Goal: Book appointment/travel/reservation

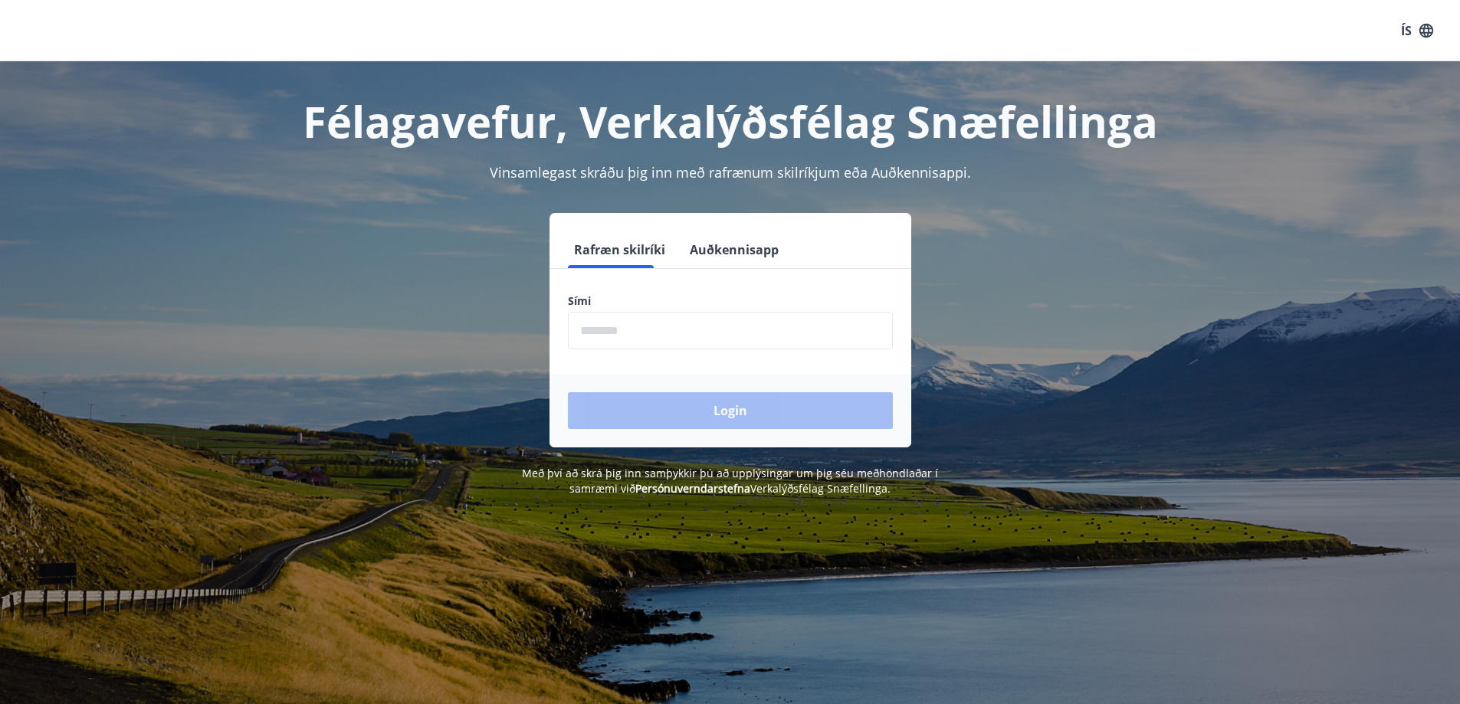
click at [652, 334] on input "phone" at bounding box center [730, 331] width 325 height 38
type input "********"
click at [568, 392] on button "Login" at bounding box center [730, 410] width 325 height 37
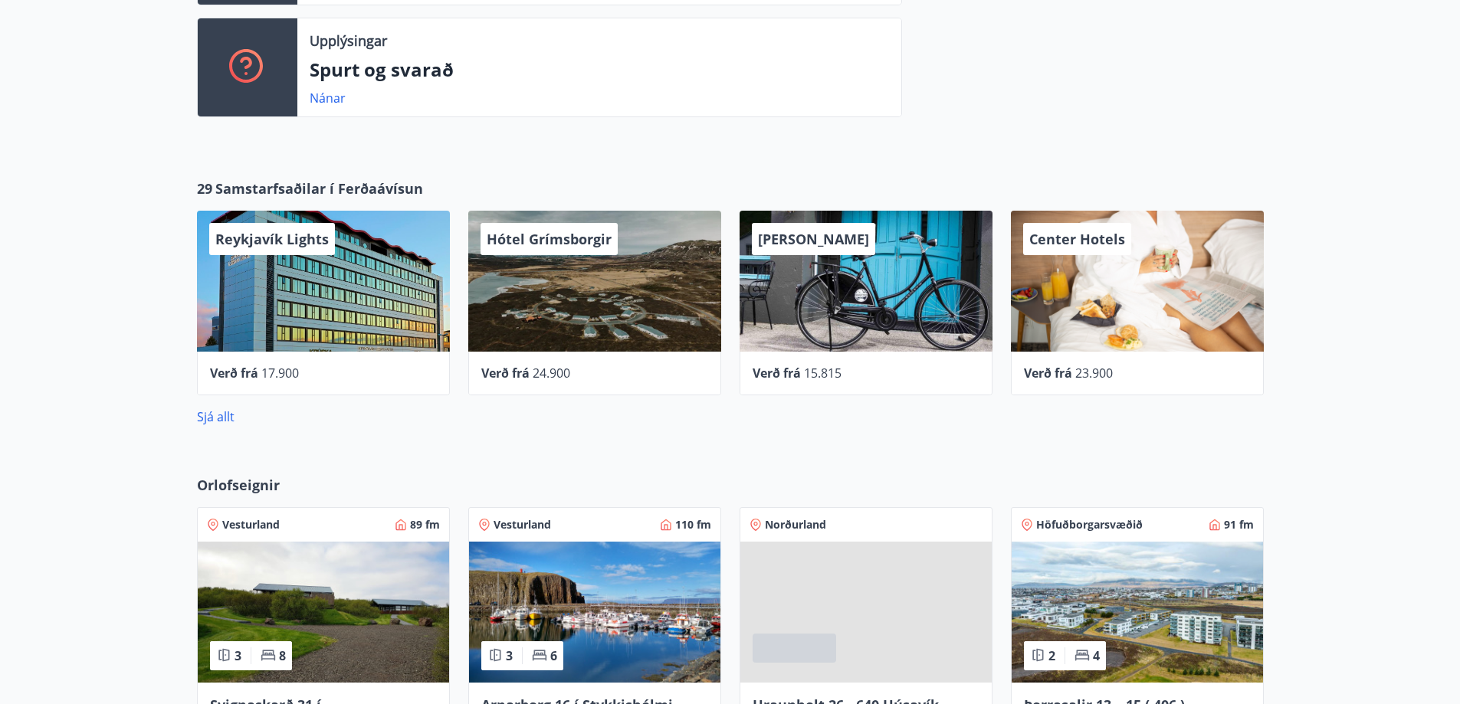
scroll to position [843, 0]
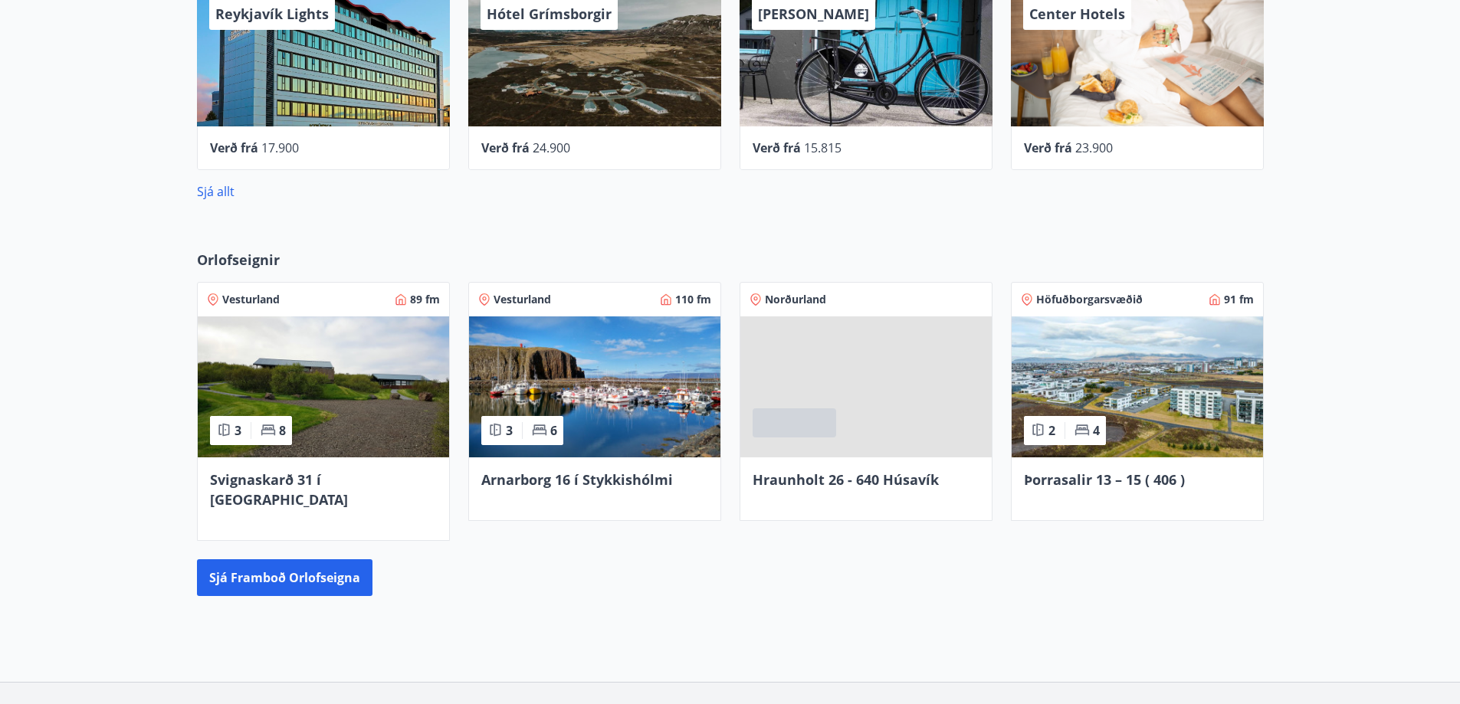
click at [1076, 300] on span "Höfuðborgarsvæðið" at bounding box center [1089, 299] width 107 height 15
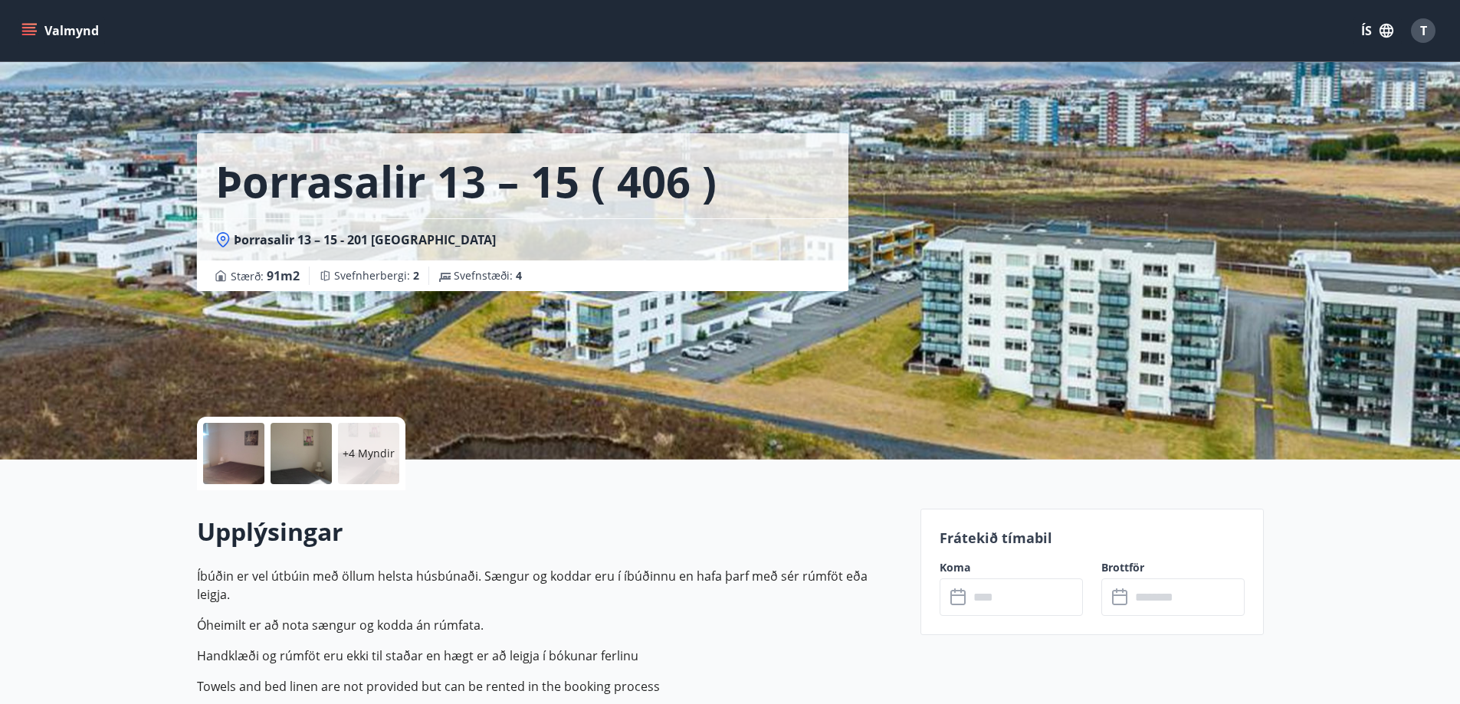
click at [36, 21] on button "Valmynd" at bounding box center [61, 31] width 87 height 28
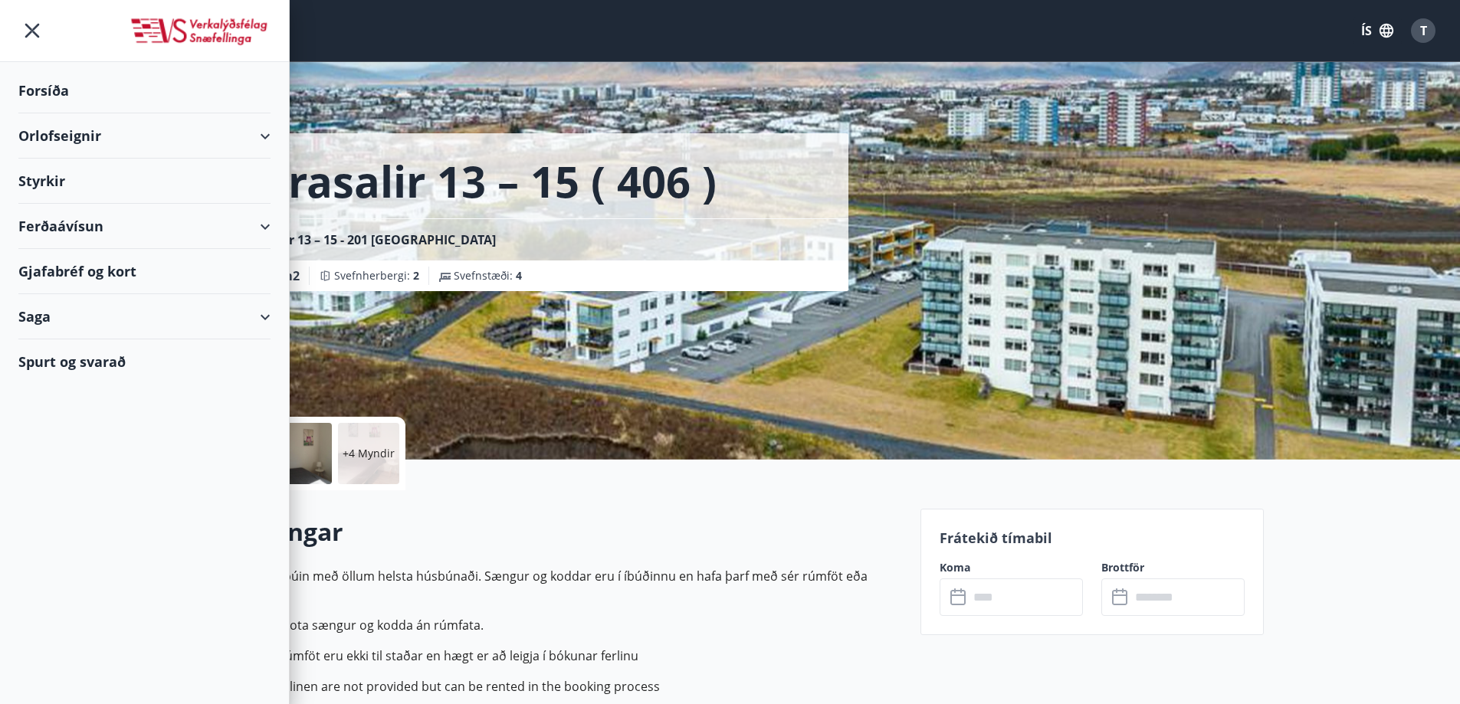
click at [53, 133] on div "Orlofseignir" at bounding box center [144, 135] width 252 height 45
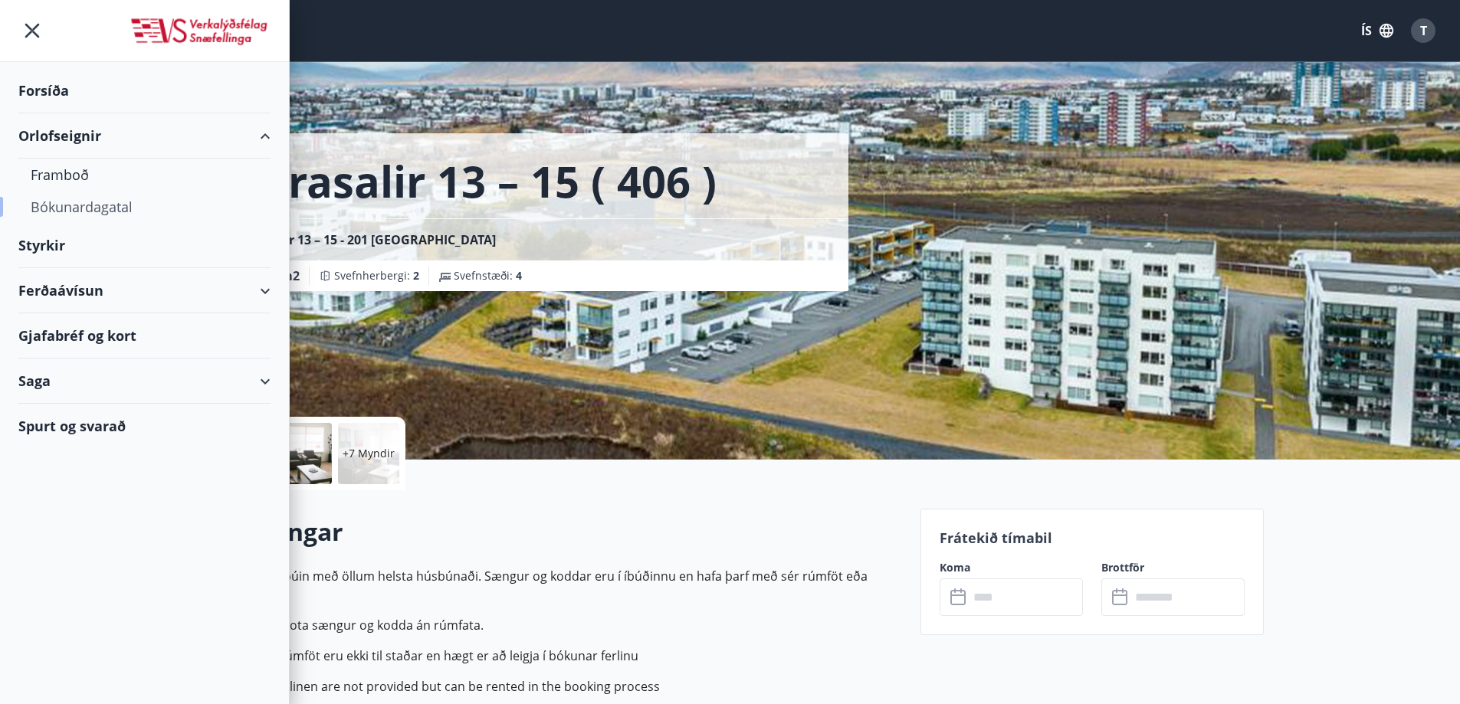
click at [70, 205] on div "Bókunardagatal" at bounding box center [145, 207] width 228 height 32
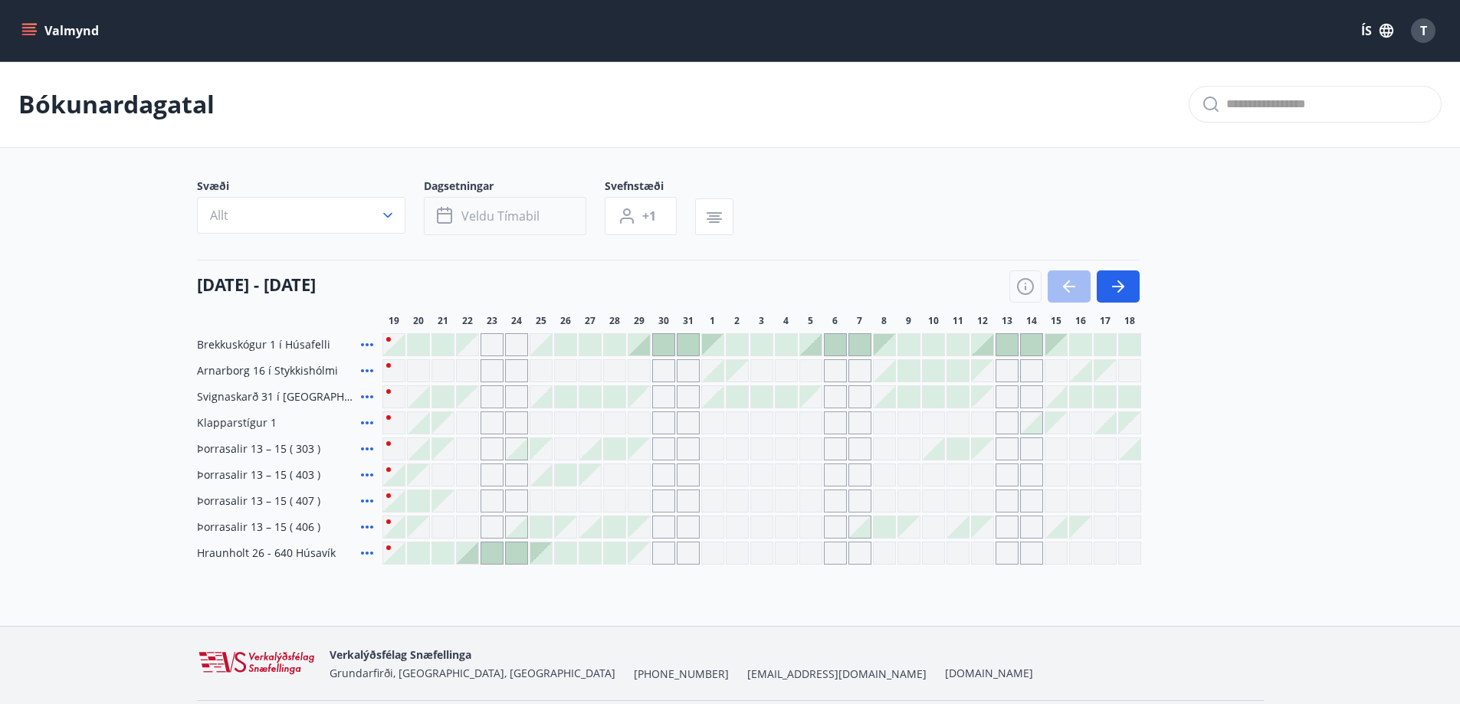
click at [508, 222] on span "Veldu tímabil" at bounding box center [500, 216] width 78 height 17
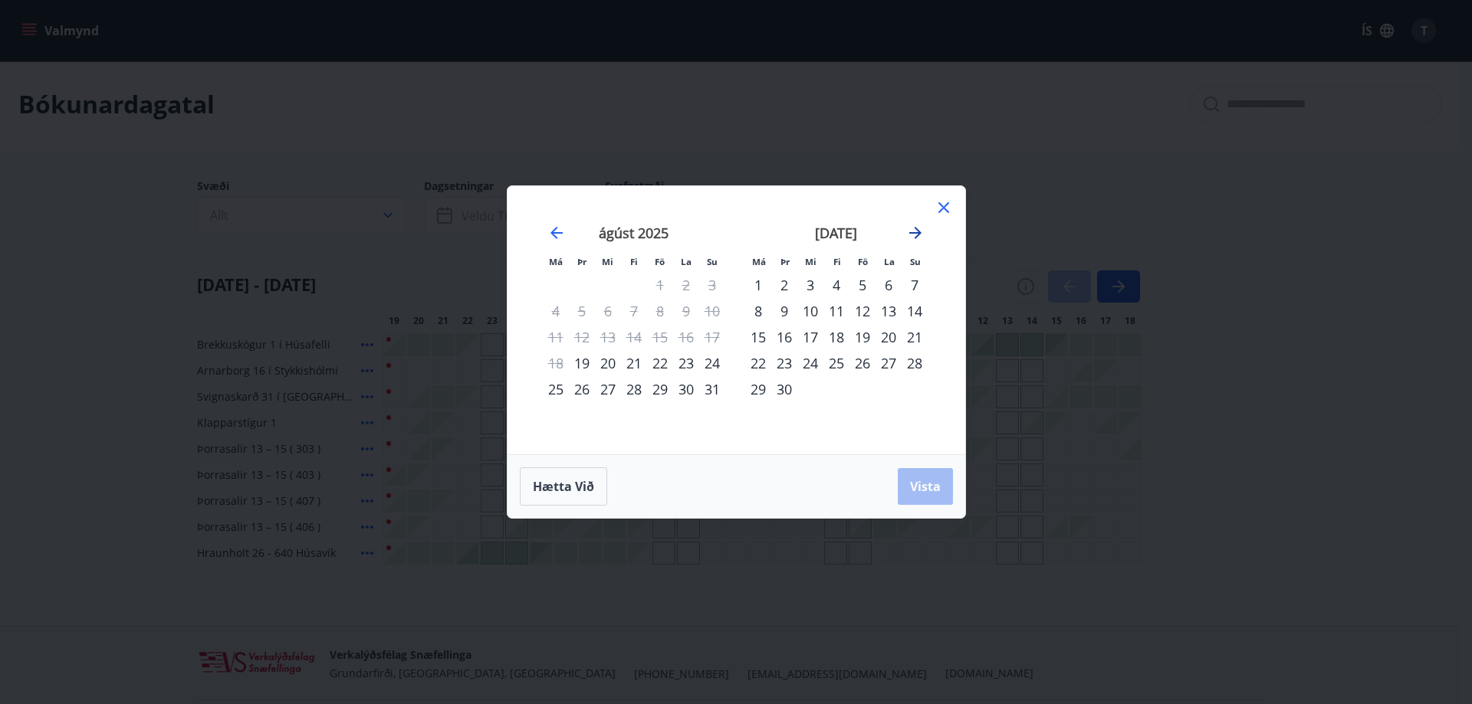
click at [918, 231] on icon "Move forward to switch to the next month." at bounding box center [915, 233] width 12 height 12
click at [861, 336] on div "19" at bounding box center [862, 337] width 26 height 26
click at [915, 341] on div "21" at bounding box center [914, 337] width 26 height 26
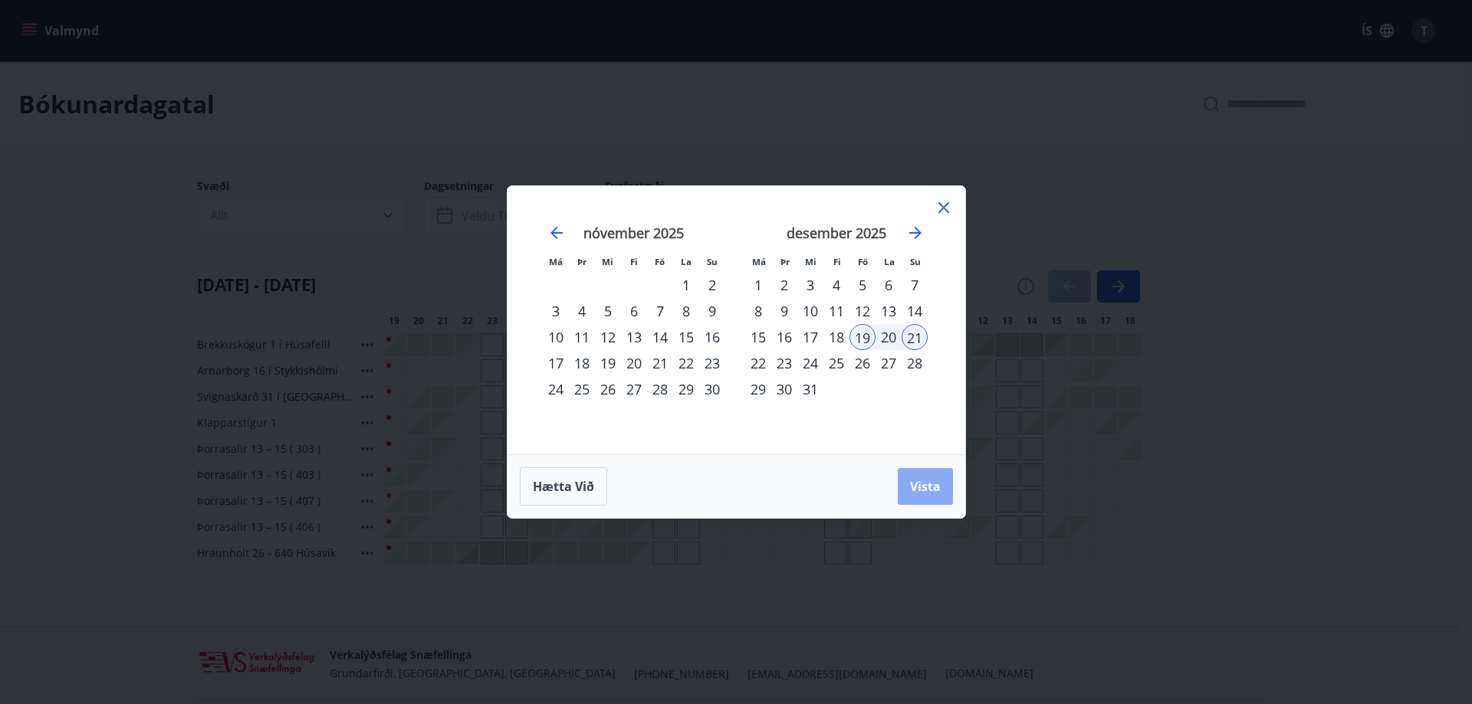
click at [917, 477] on button "Vista" at bounding box center [924, 486] width 55 height 37
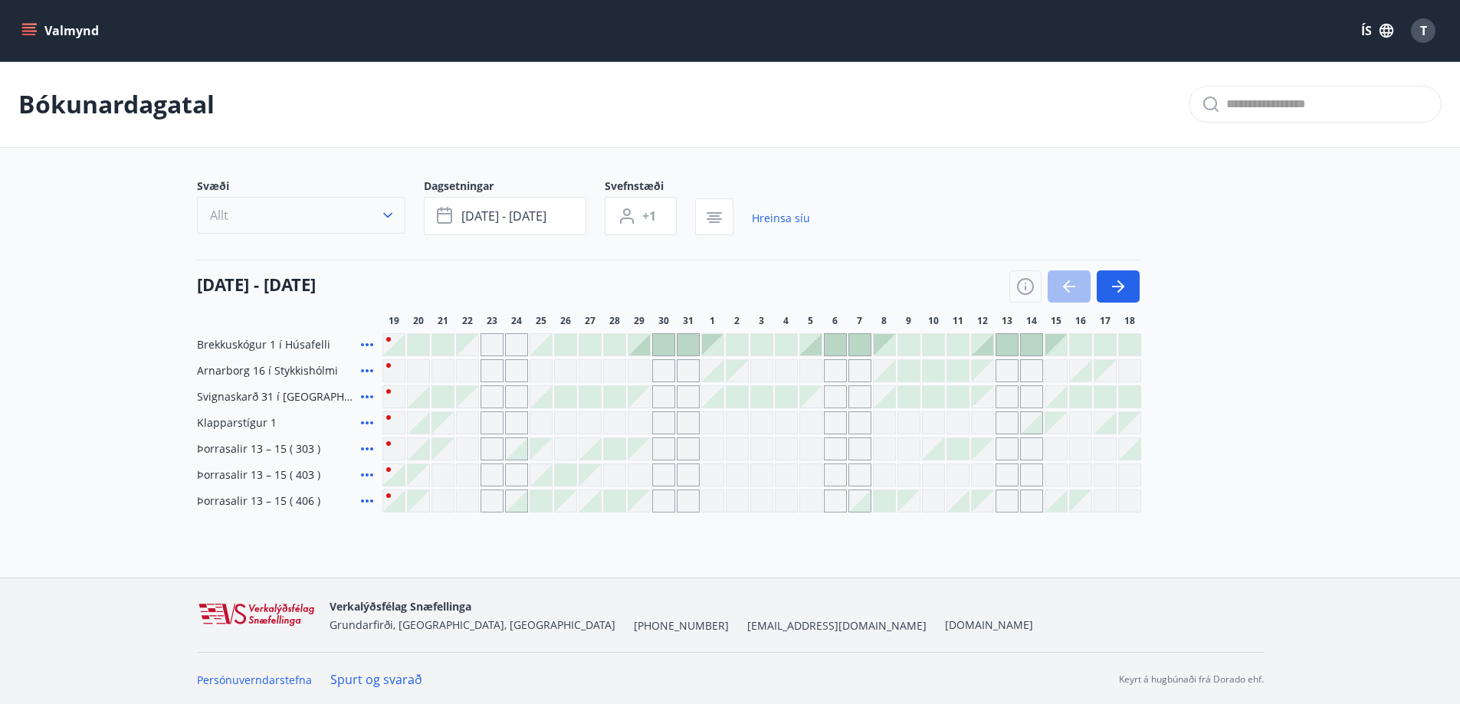
click at [333, 218] on button "Allt" at bounding box center [301, 215] width 208 height 37
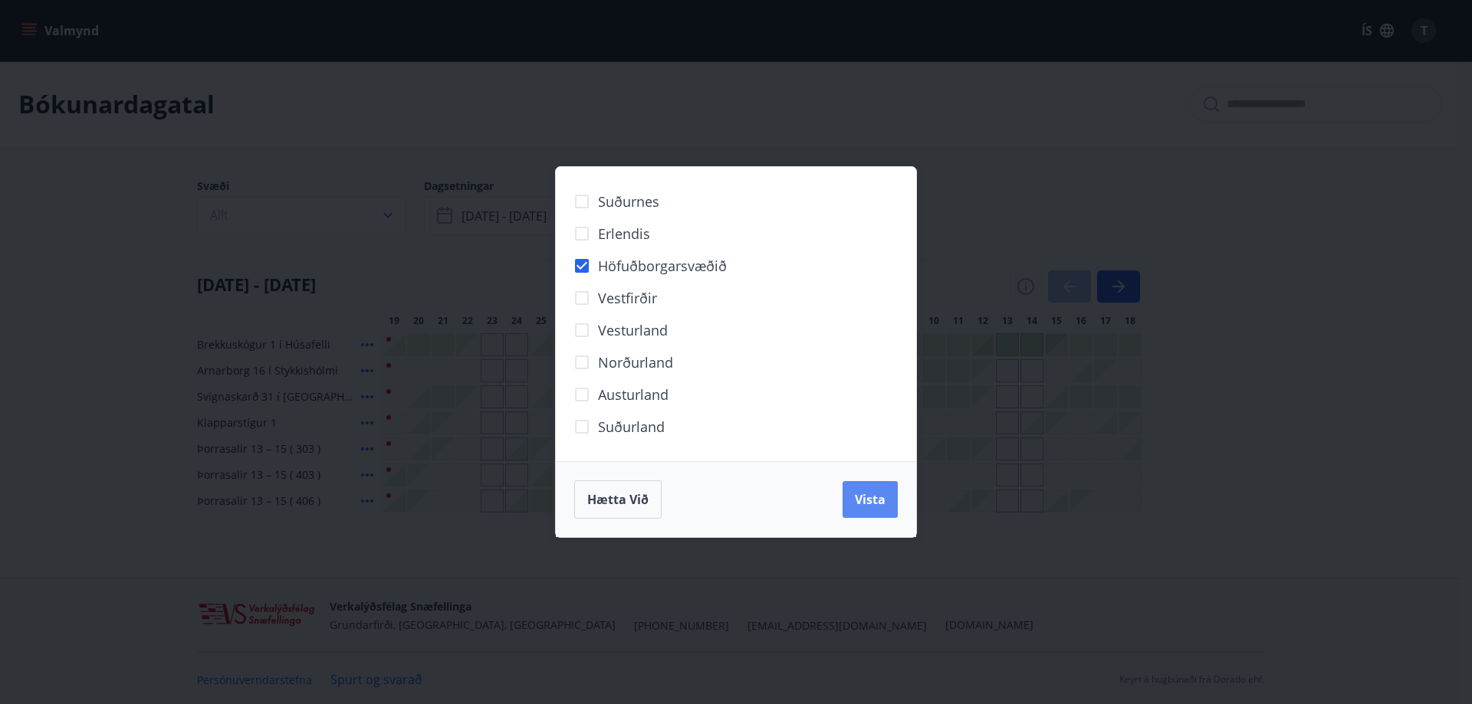
click at [861, 499] on span "Vista" at bounding box center [870, 499] width 31 height 17
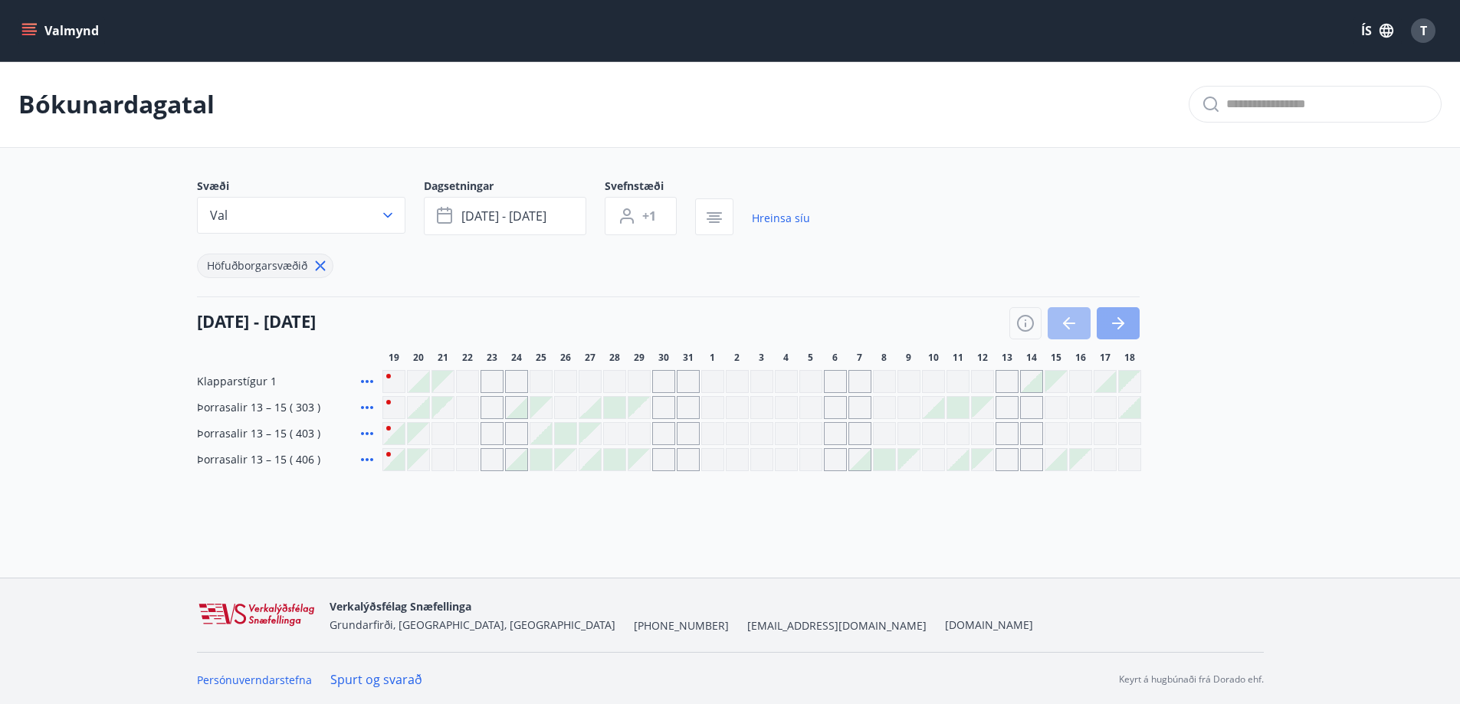
click at [1119, 323] on icon "button" at bounding box center [1118, 324] width 12 height 2
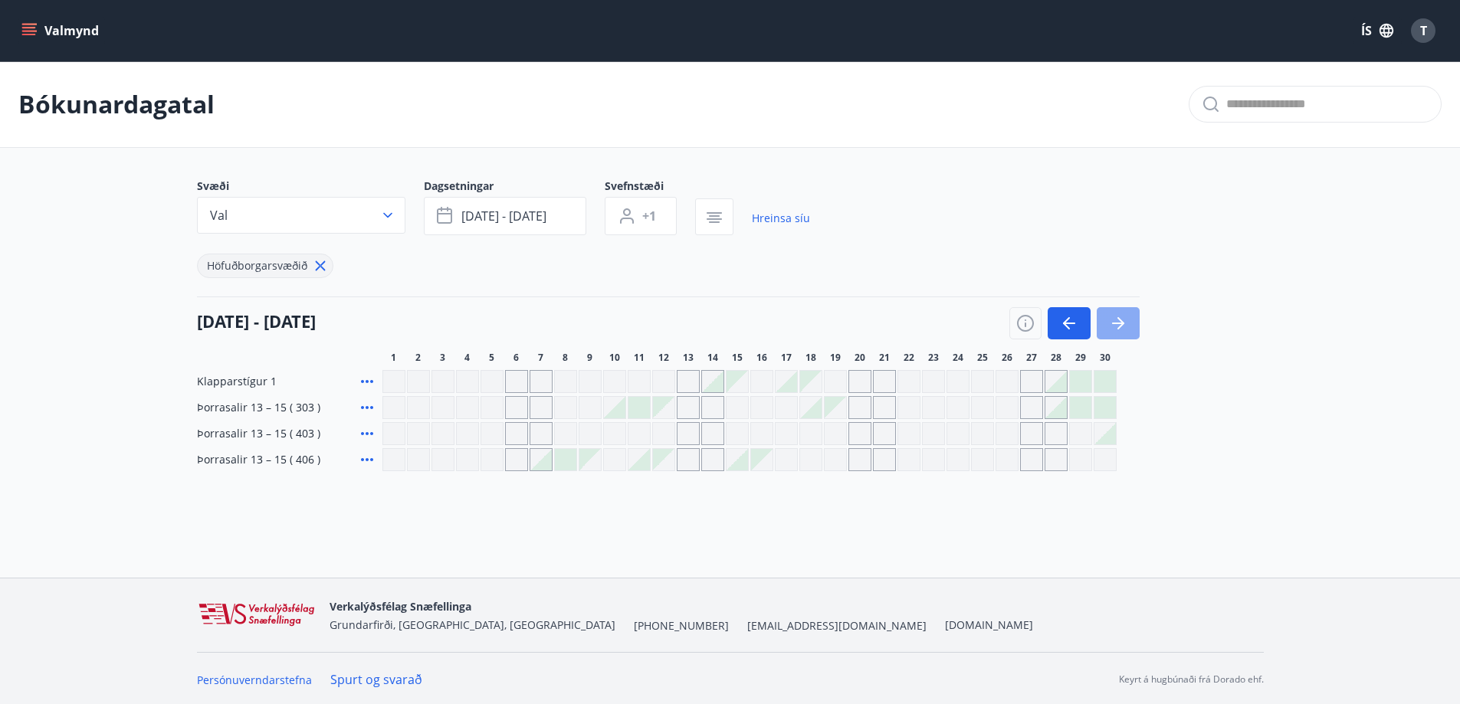
click at [1118, 323] on icon "button" at bounding box center [1118, 324] width 12 height 2
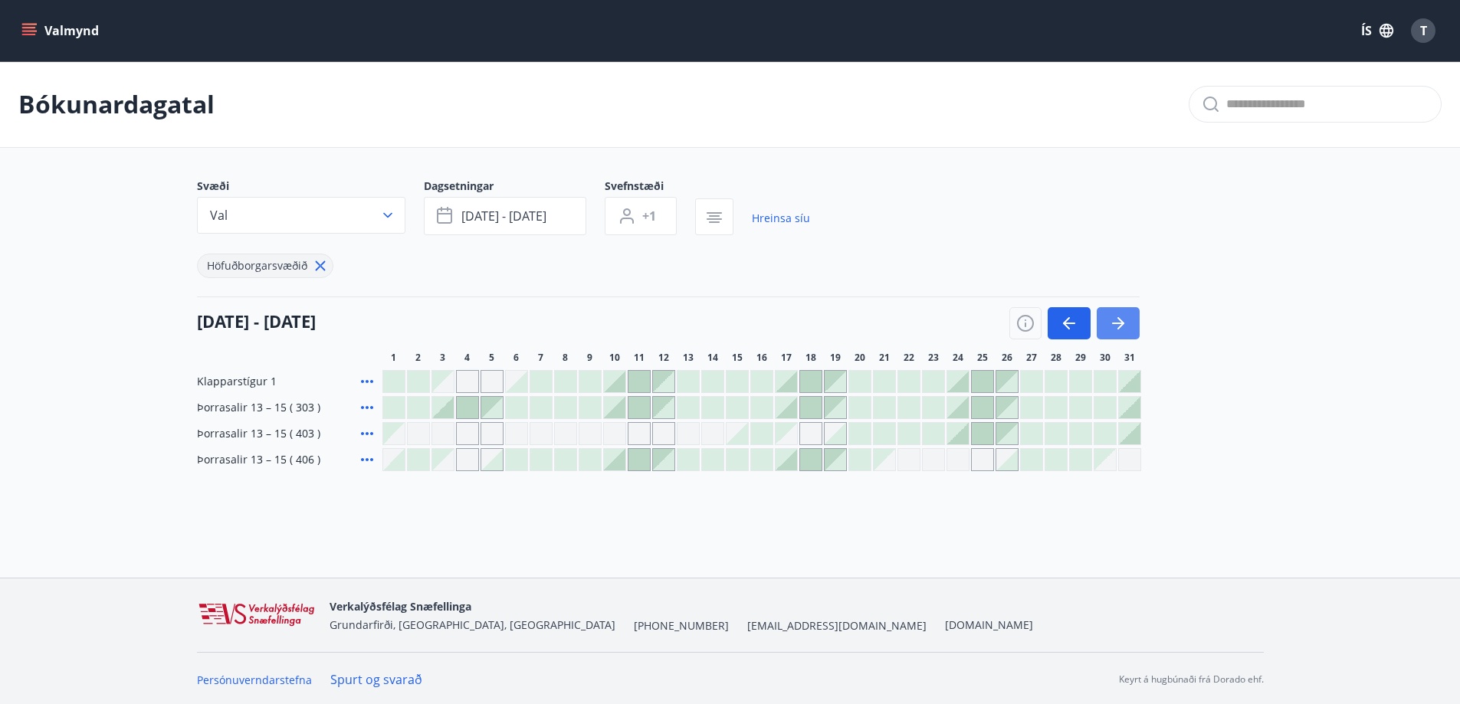
click at [1118, 323] on icon "button" at bounding box center [1118, 324] width 12 height 2
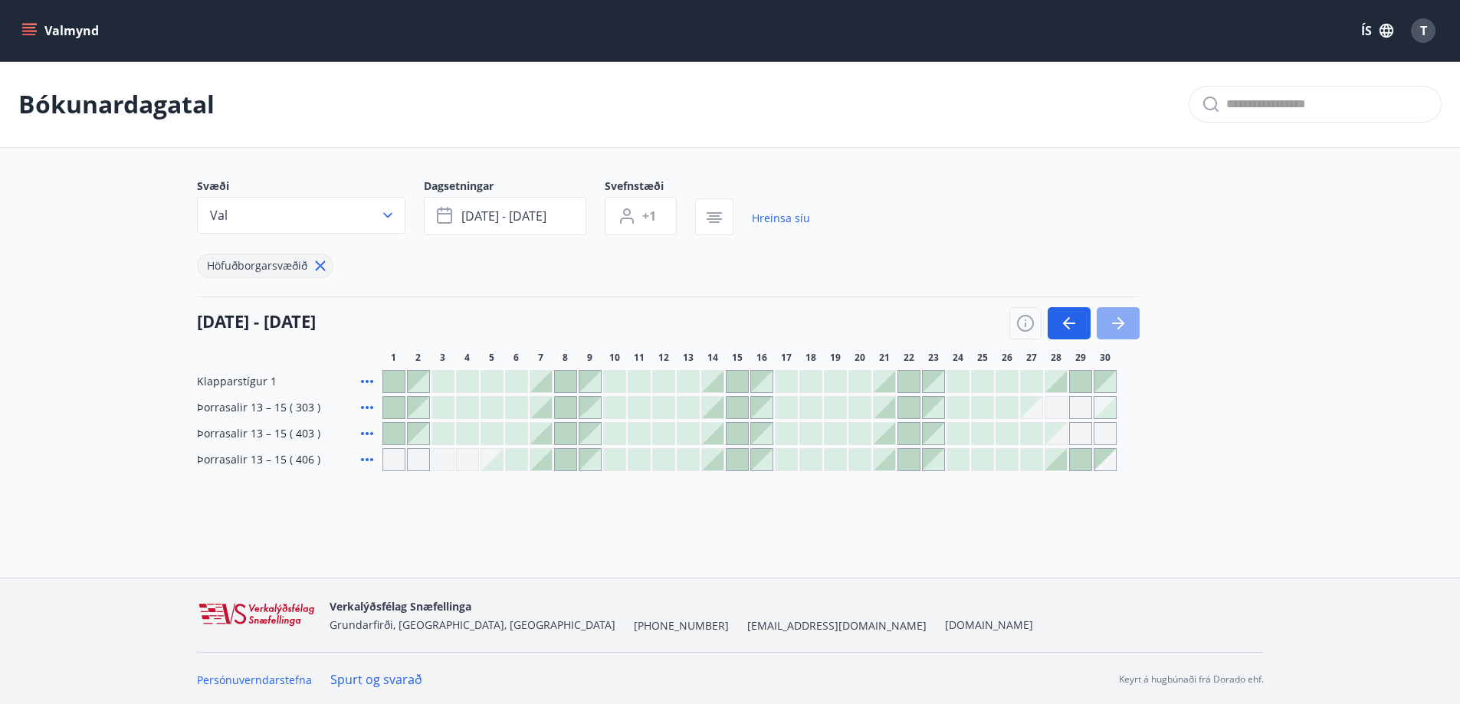
click at [1118, 323] on icon "button" at bounding box center [1118, 324] width 12 height 2
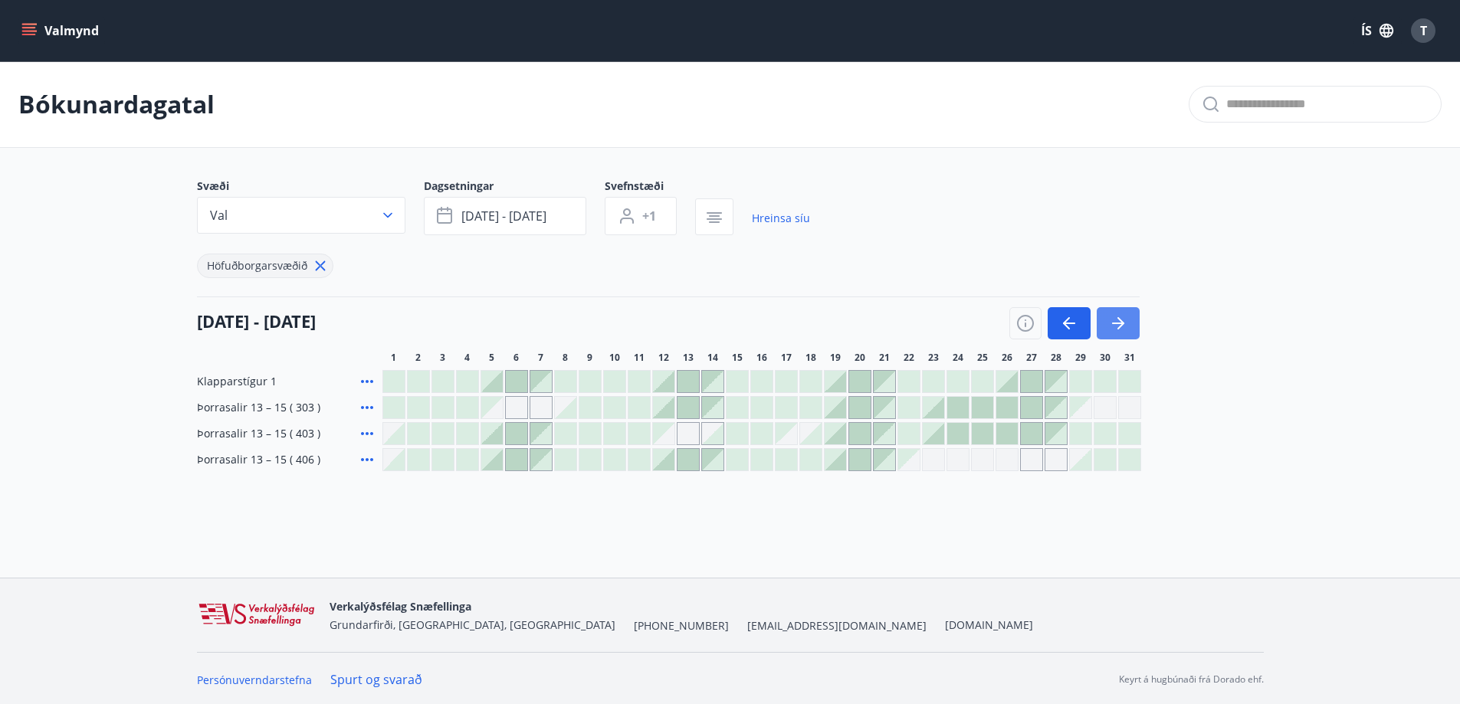
click at [1118, 323] on icon "button" at bounding box center [1118, 324] width 12 height 2
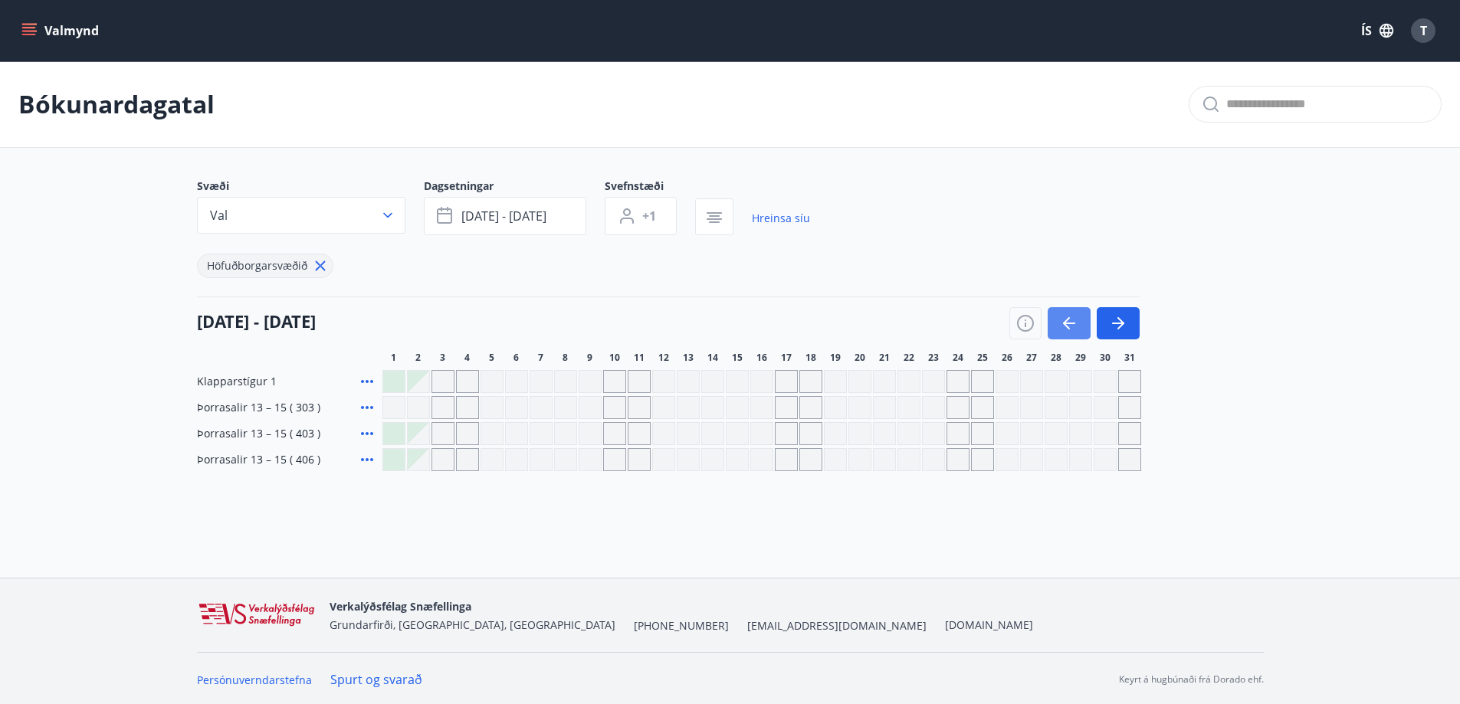
click at [1081, 325] on button "button" at bounding box center [1069, 323] width 43 height 32
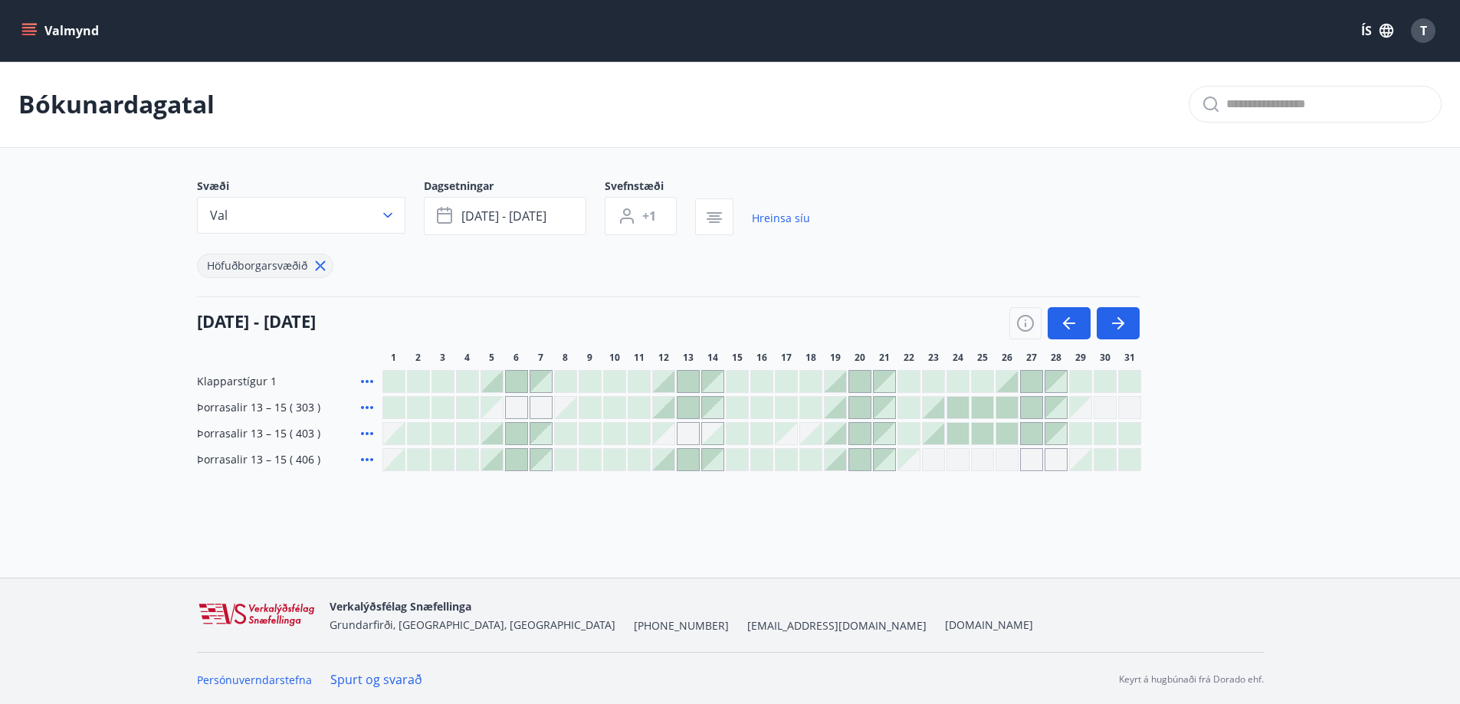
click at [836, 458] on div at bounding box center [835, 459] width 21 height 21
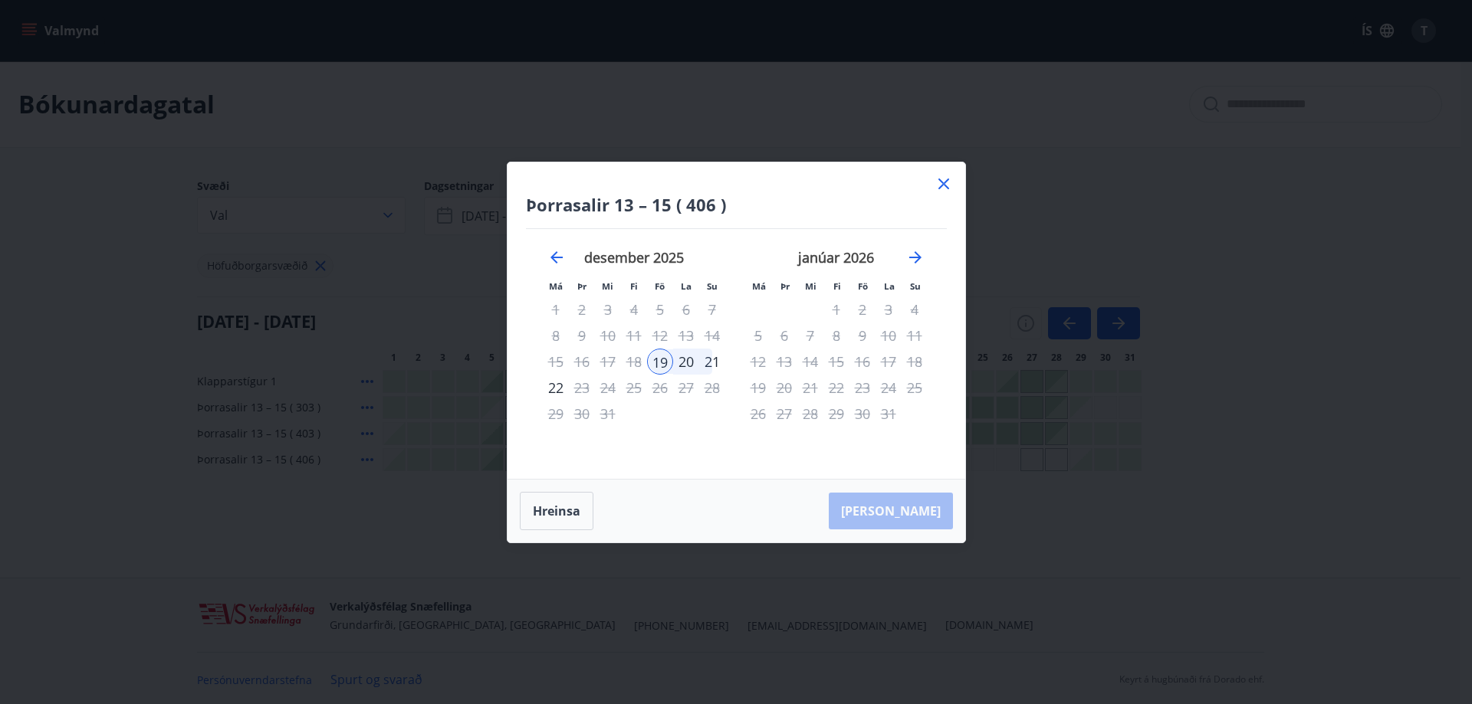
click at [946, 182] on icon at bounding box center [943, 184] width 18 height 18
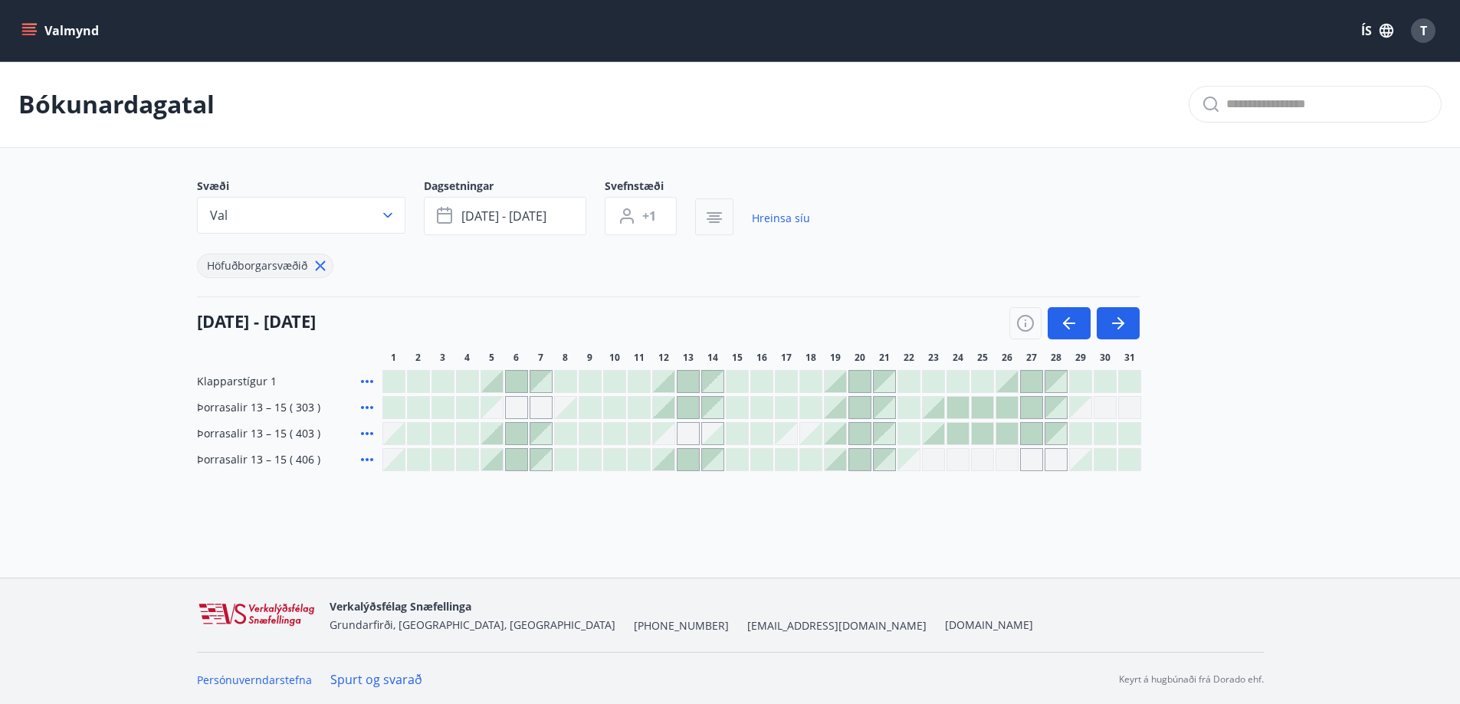
click at [710, 221] on icon "button" at bounding box center [714, 222] width 11 height 2
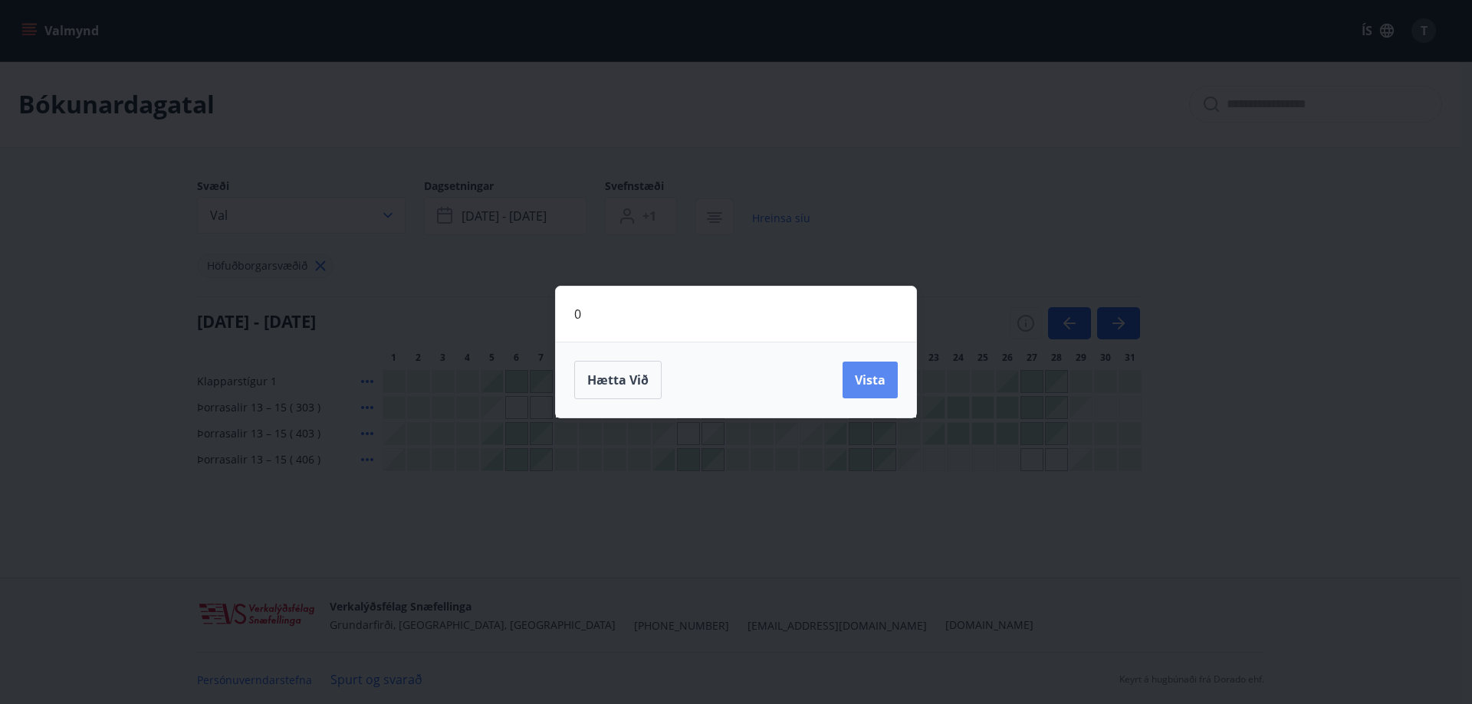
click at [864, 378] on span "Vista" at bounding box center [870, 380] width 31 height 17
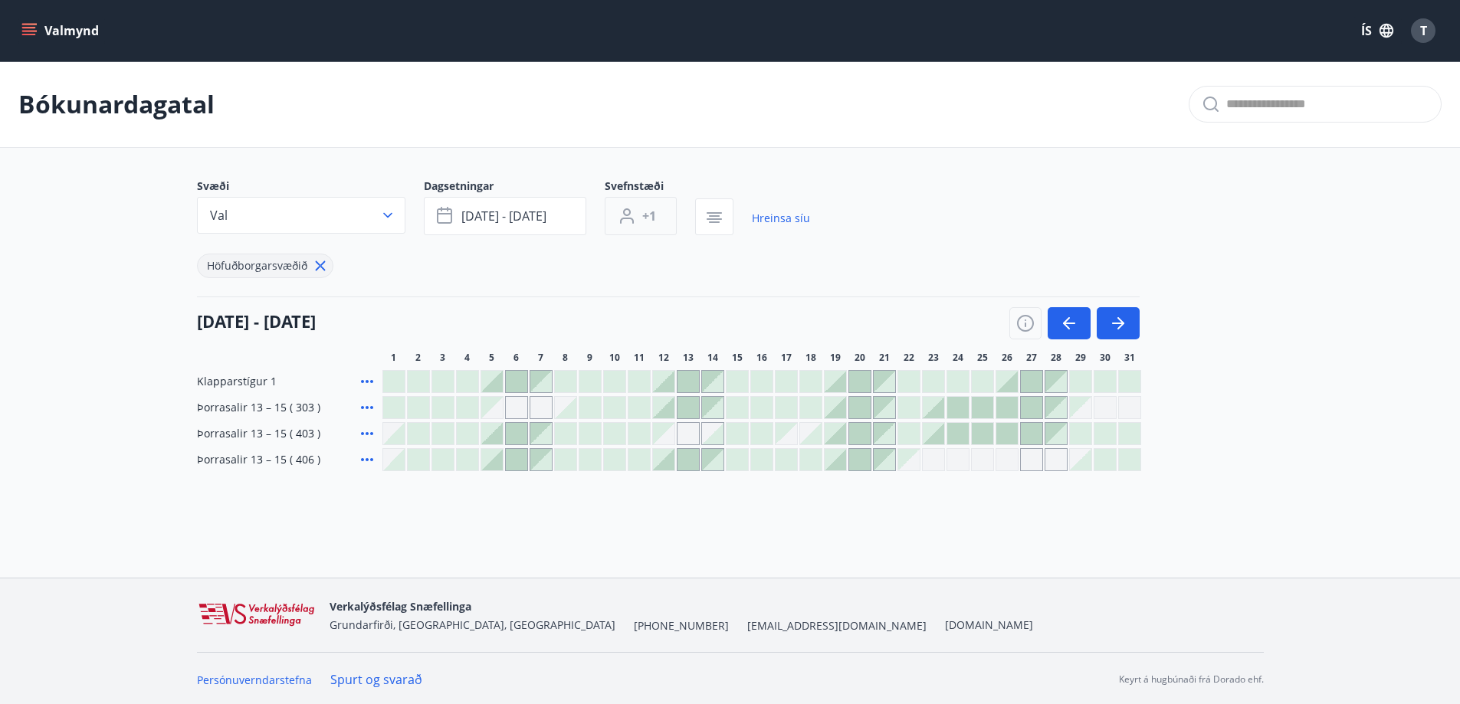
click at [645, 215] on span "+1" at bounding box center [649, 216] width 14 height 17
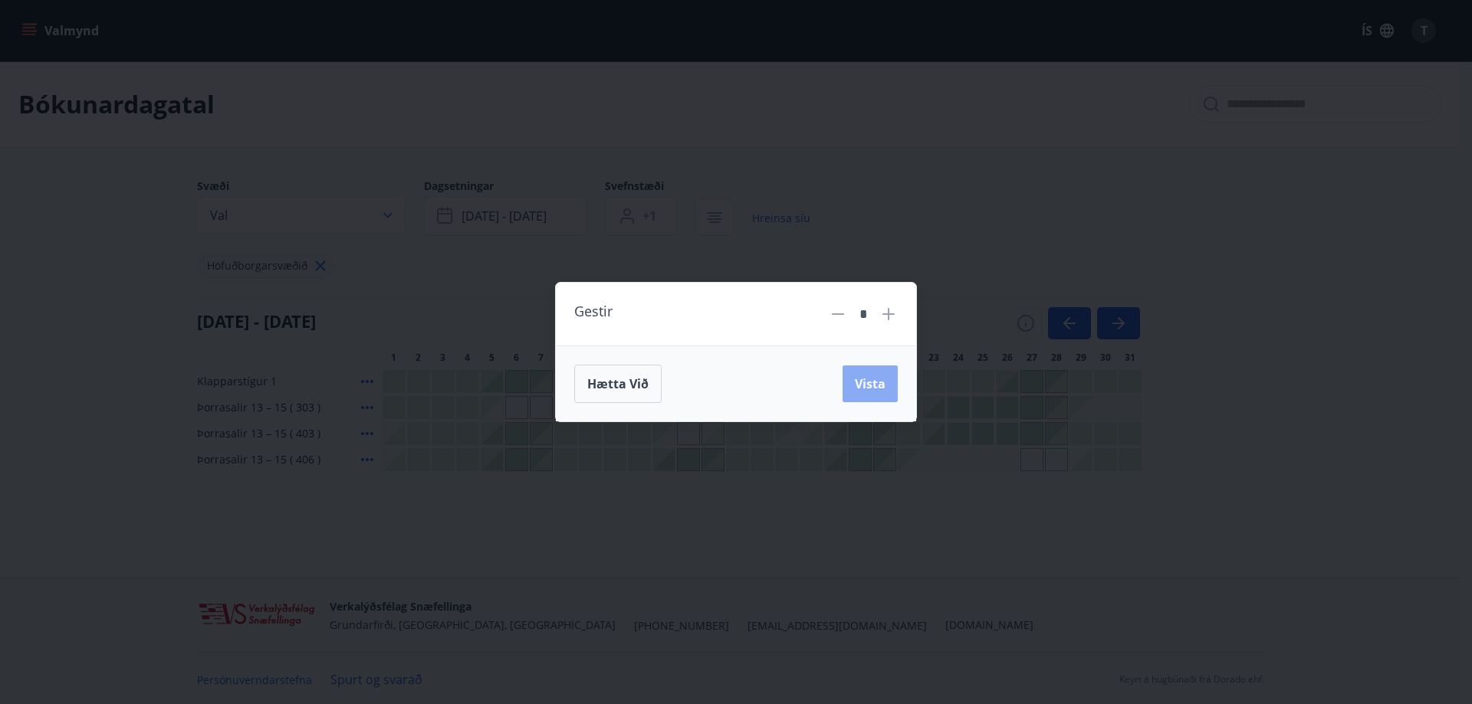
click at [858, 388] on span "Vista" at bounding box center [870, 384] width 31 height 17
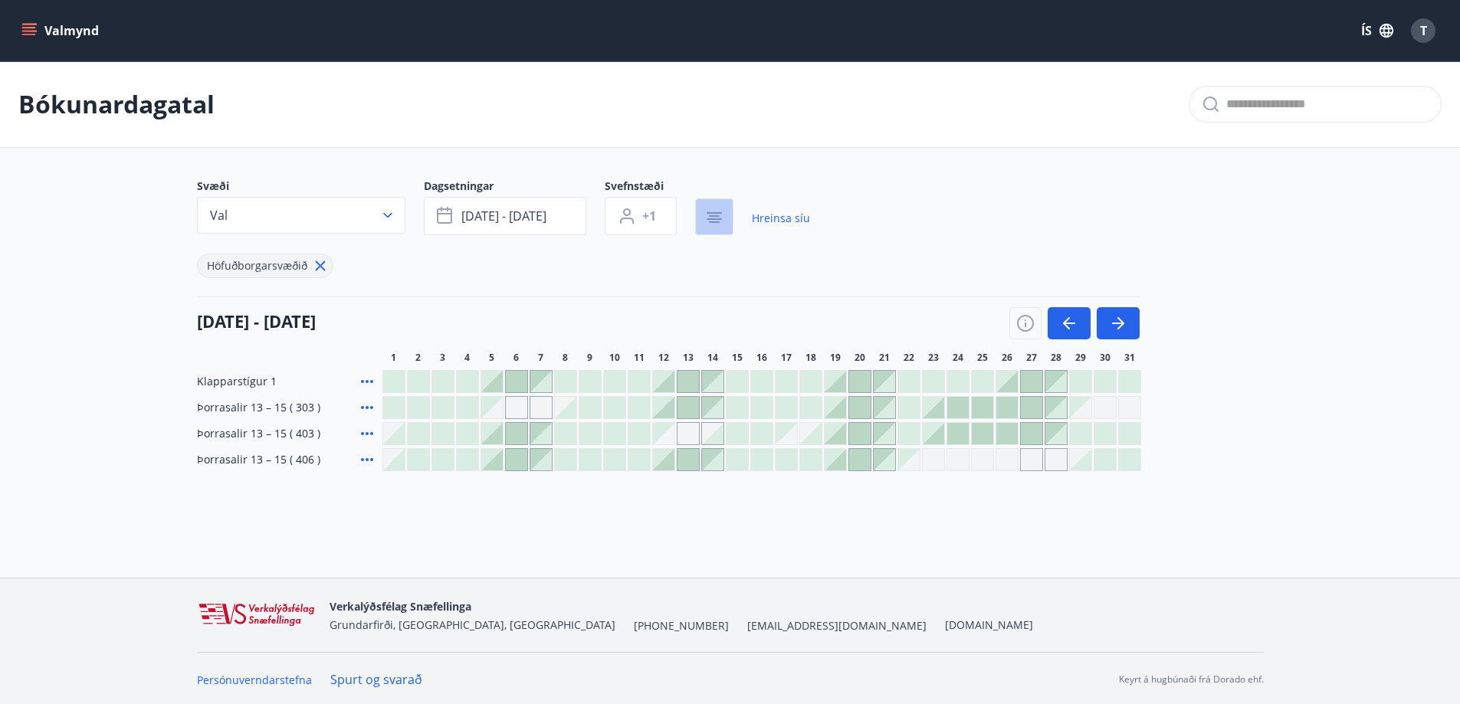
click at [704, 211] on button "button" at bounding box center [714, 217] width 38 height 37
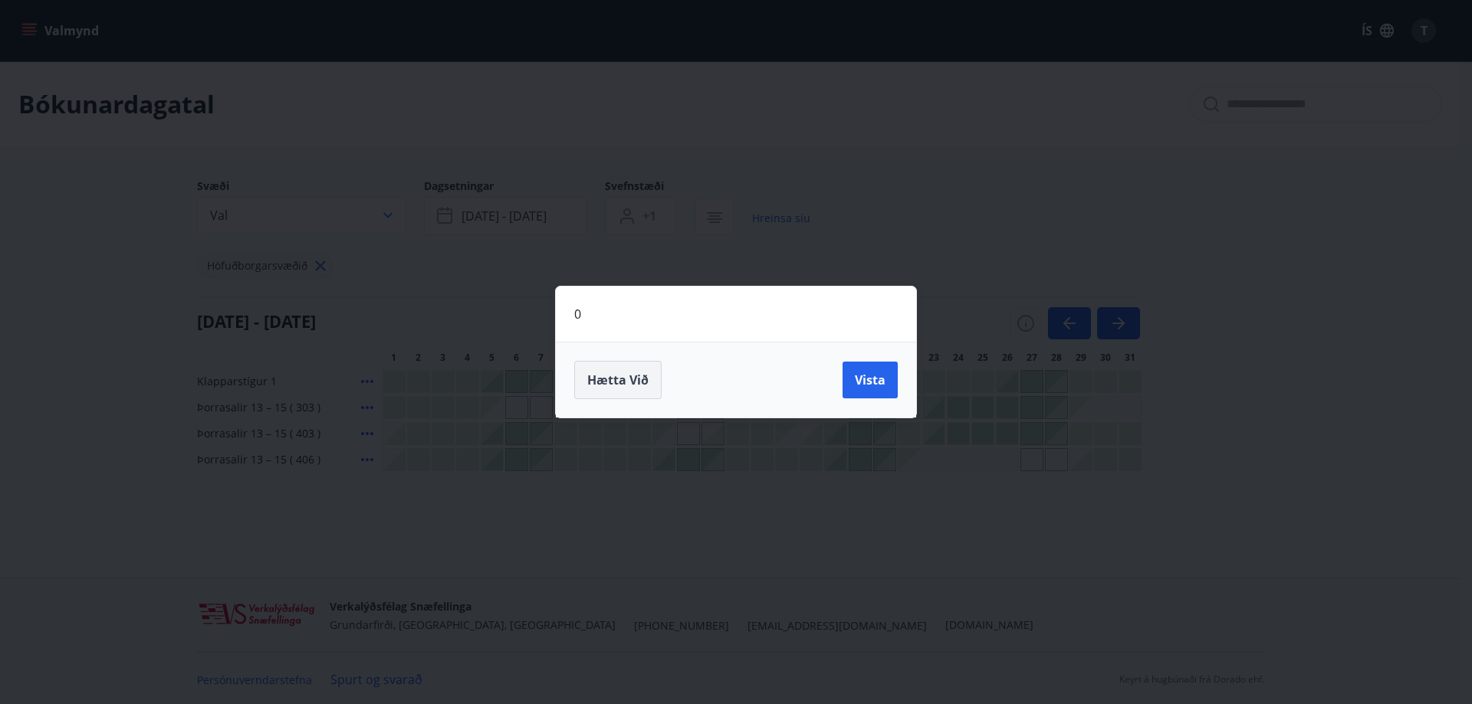
click at [641, 376] on span "Hætta við" at bounding box center [617, 380] width 61 height 17
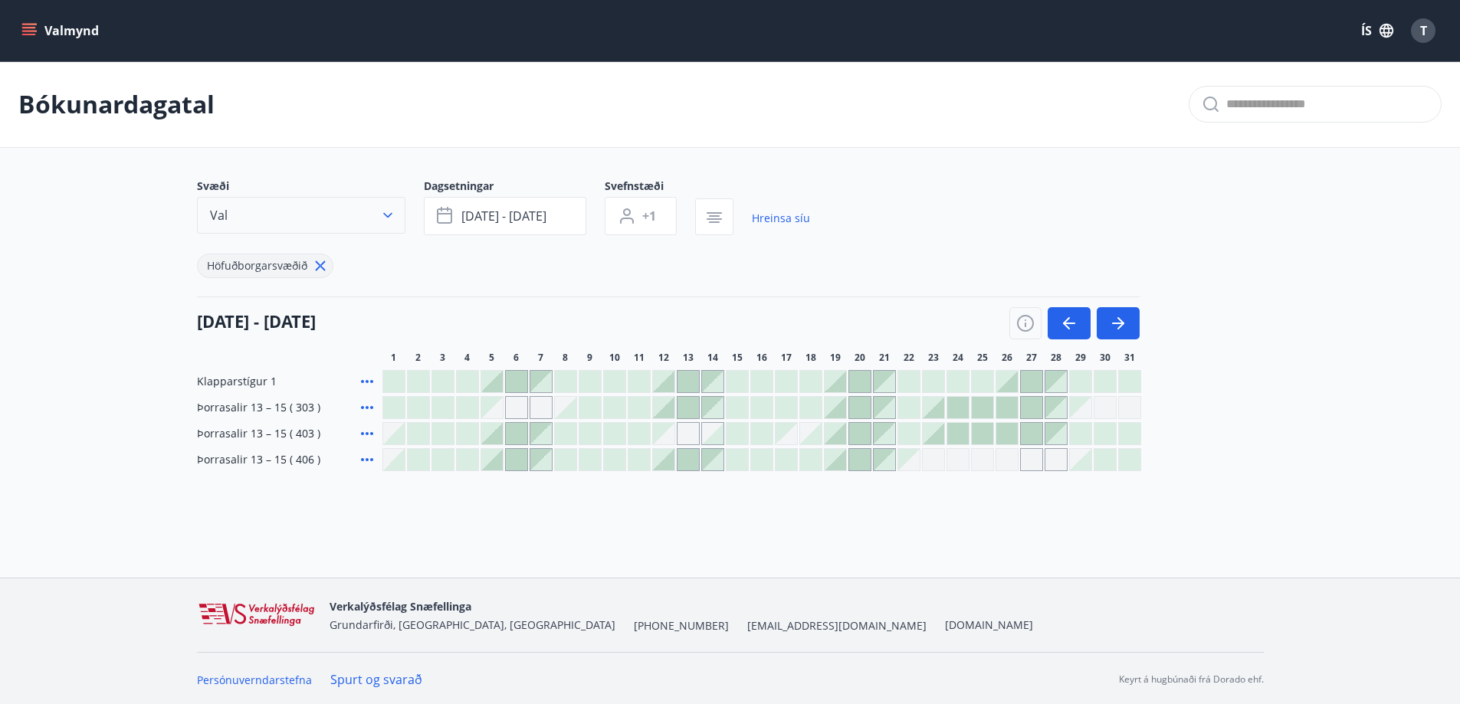
click at [340, 218] on button "Val" at bounding box center [301, 215] width 208 height 37
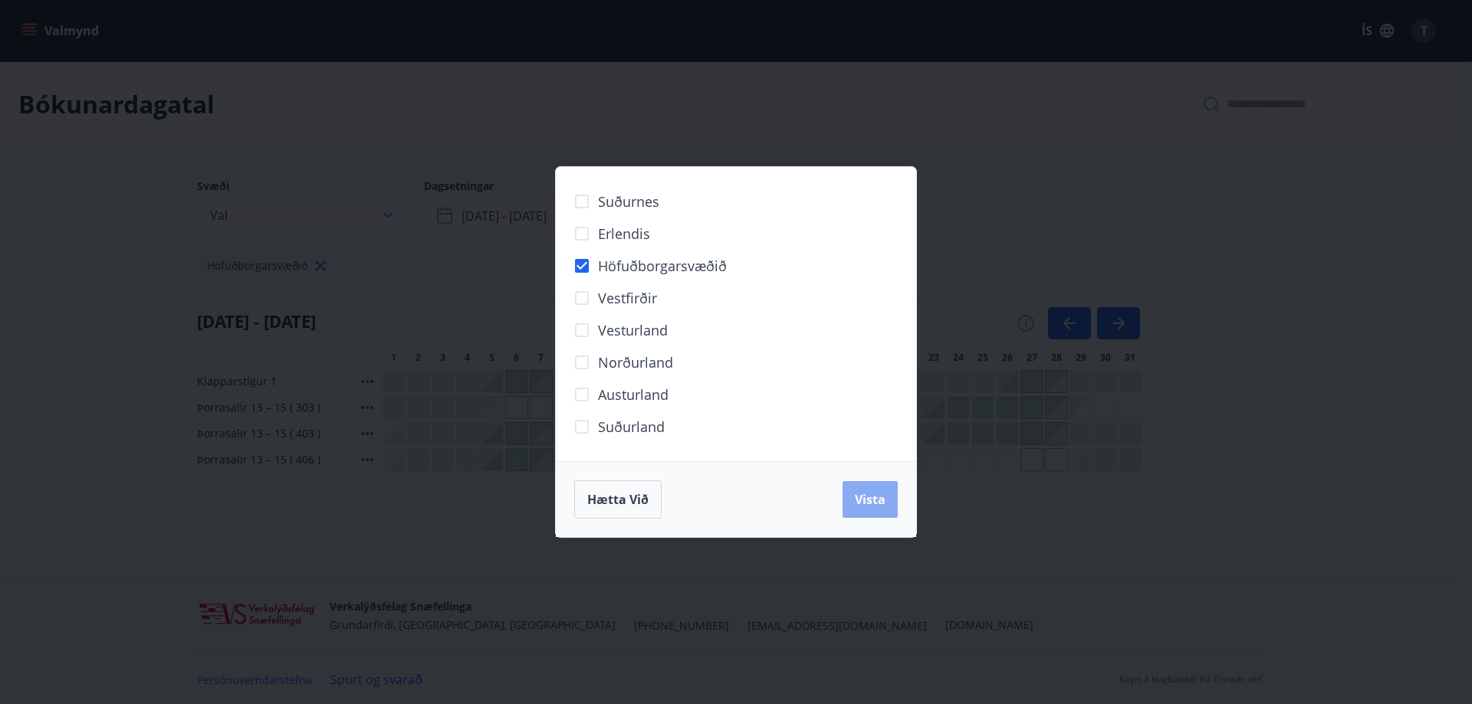
click at [849, 504] on button "Vista" at bounding box center [869, 499] width 55 height 37
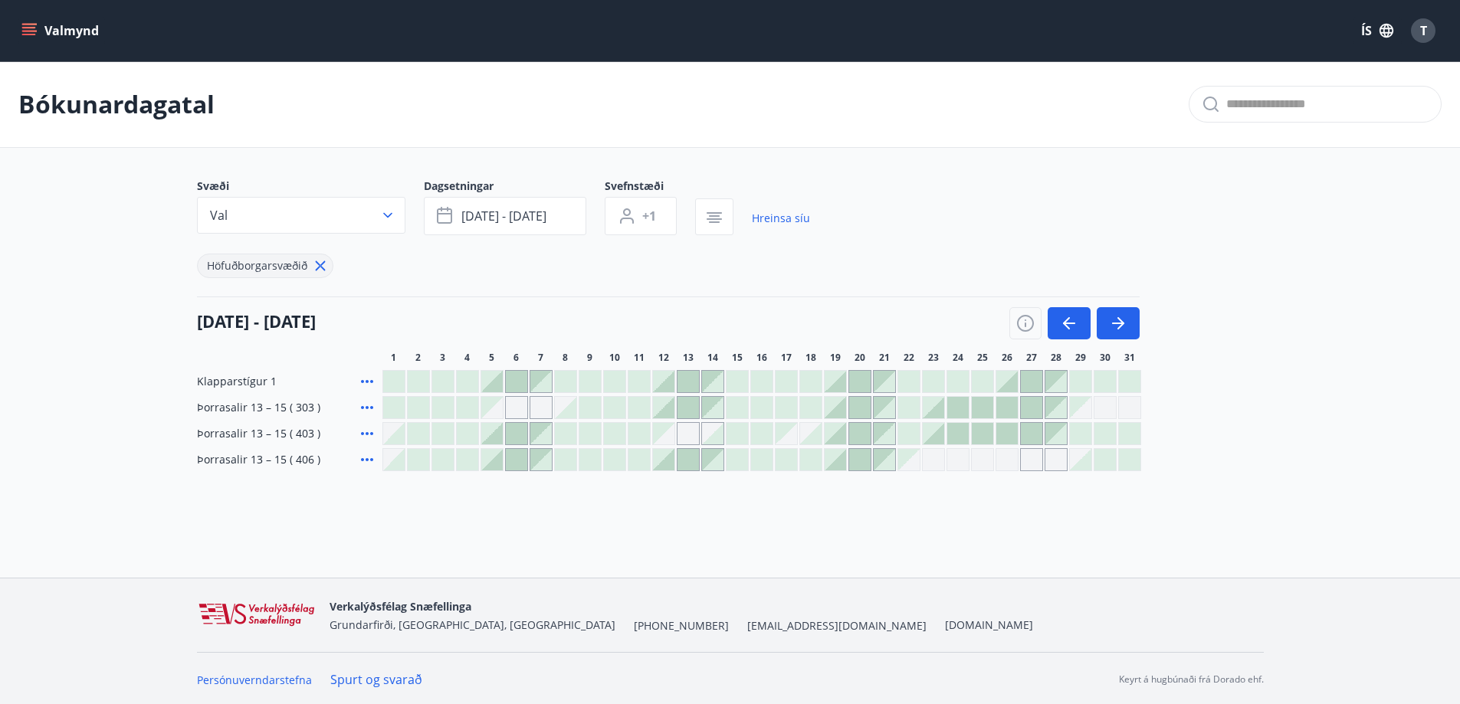
click at [685, 432] on div "Gráir dagar eru ekki bókanlegir" at bounding box center [688, 433] width 23 height 23
click at [854, 435] on div at bounding box center [859, 433] width 21 height 21
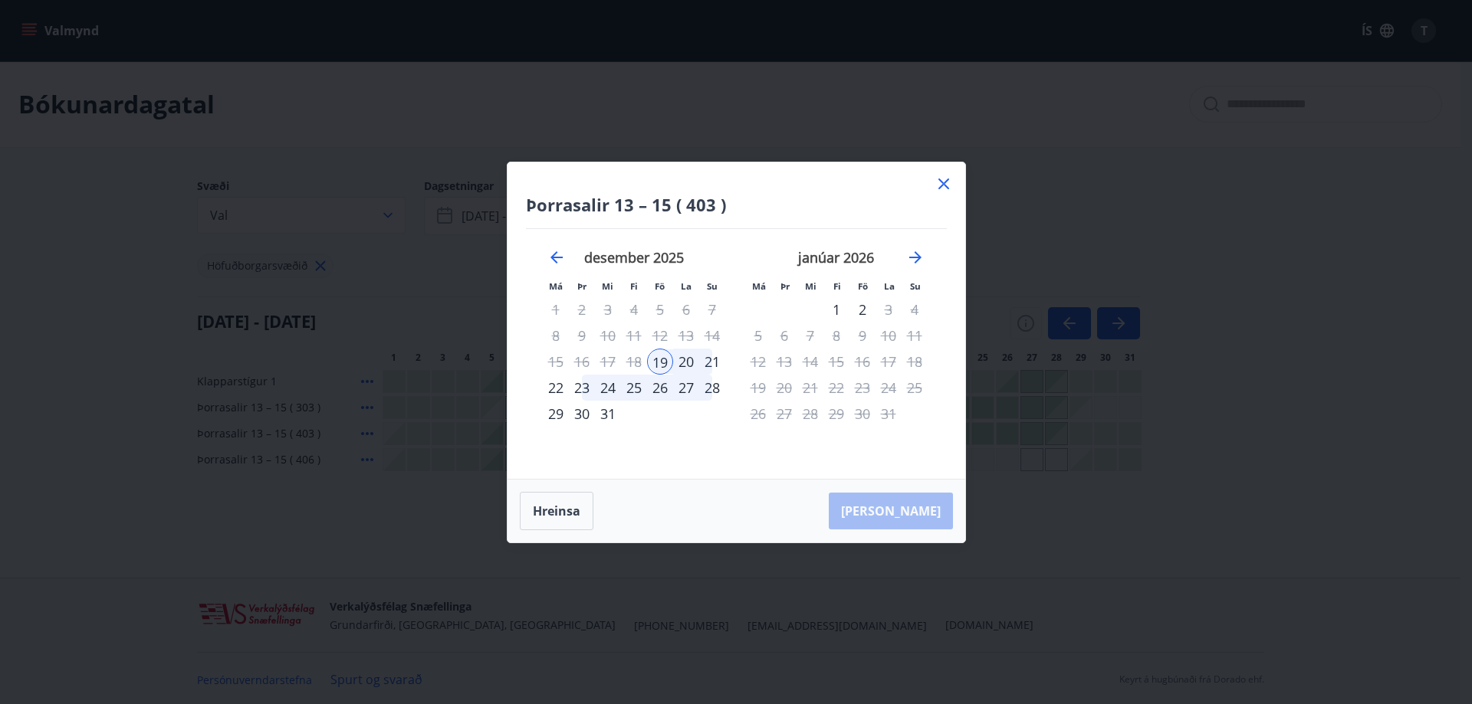
click at [708, 364] on div "21" at bounding box center [712, 362] width 26 height 26
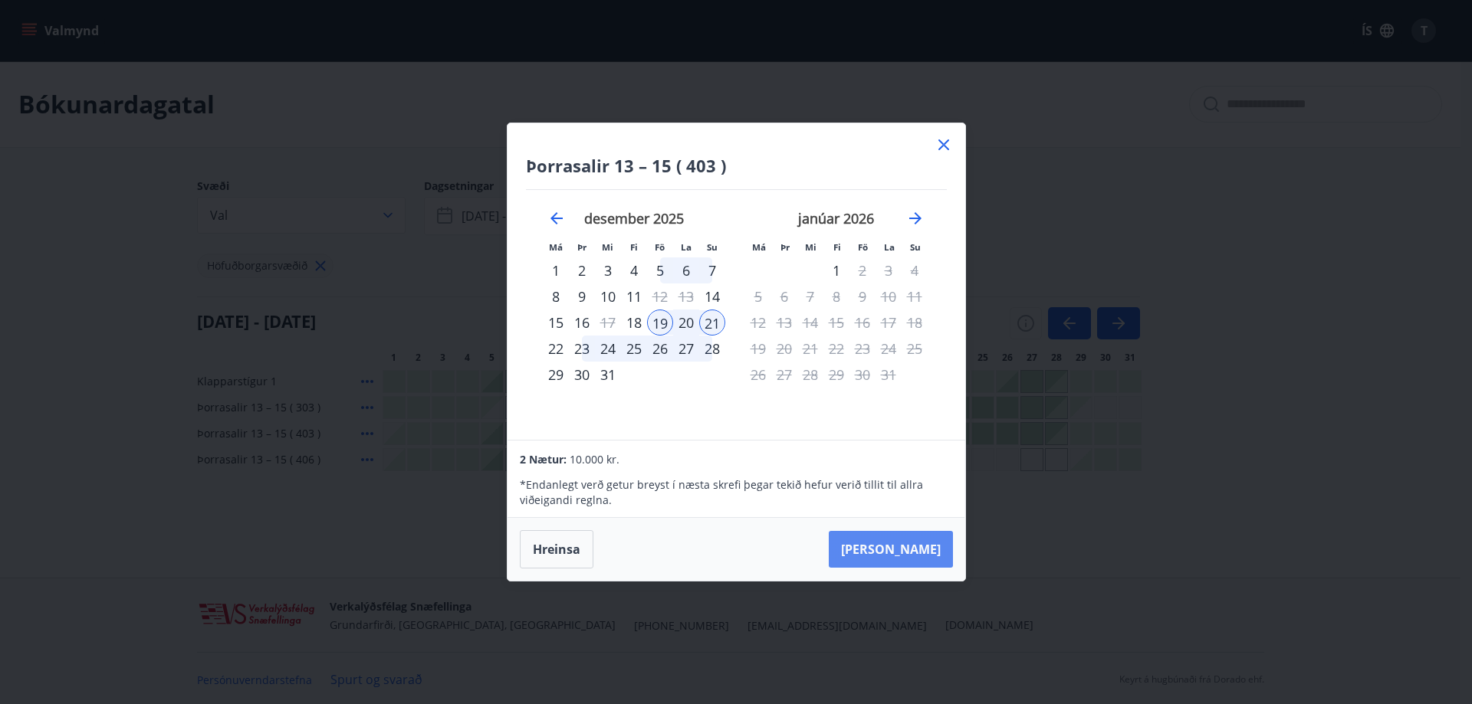
click at [898, 550] on button "[PERSON_NAME]" at bounding box center [891, 549] width 124 height 37
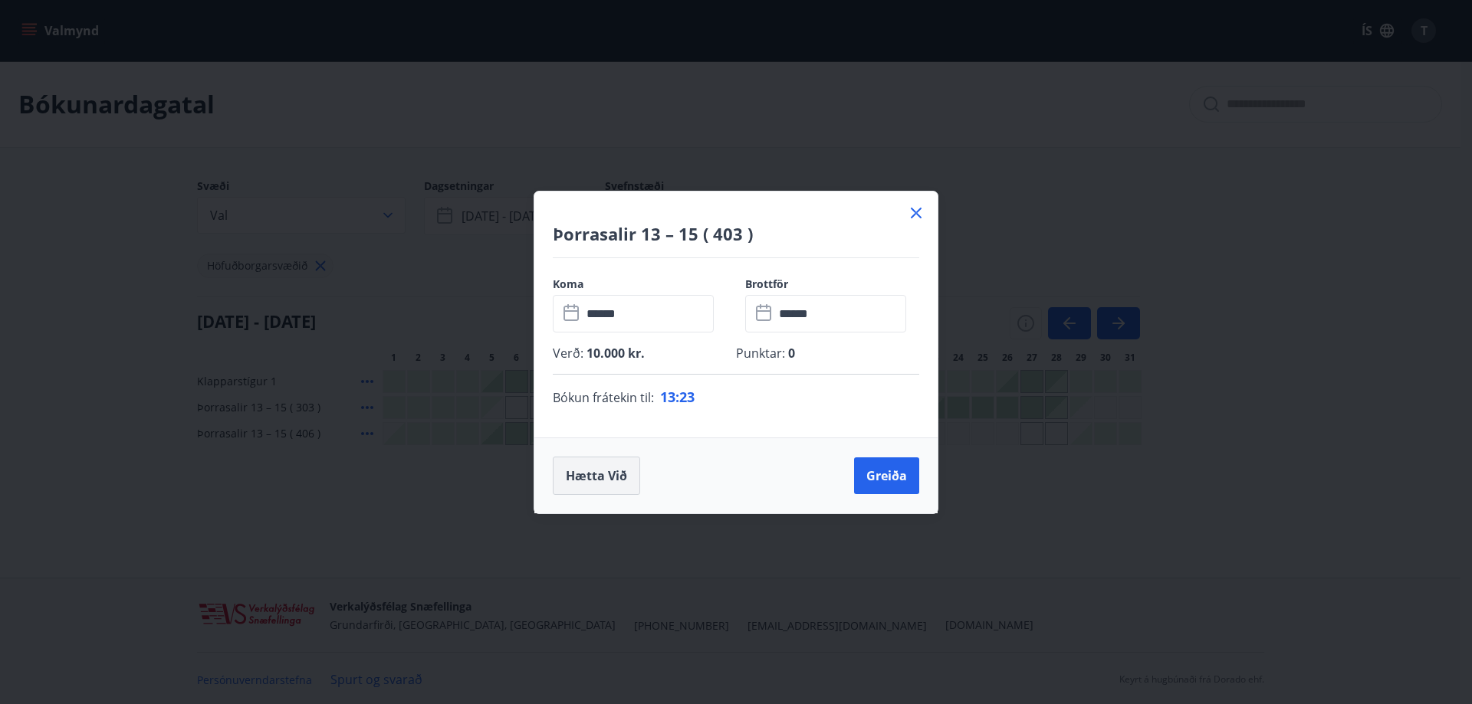
click at [618, 475] on button "Hætta við" at bounding box center [596, 476] width 87 height 38
